Goal: Navigation & Orientation: Find specific page/section

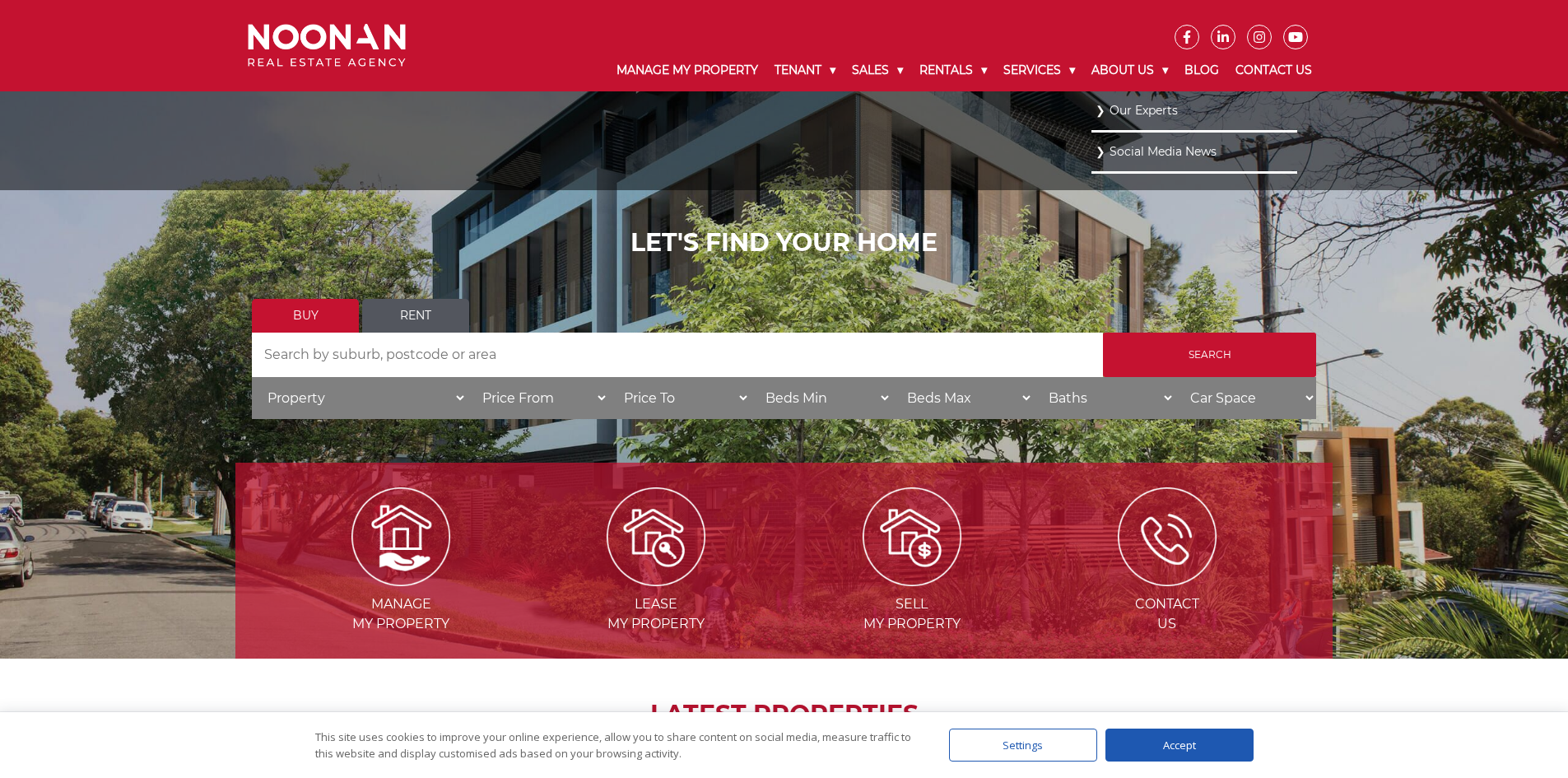
click at [1144, 110] on link "Our Experts" at bounding box center [1194, 111] width 197 height 22
